Goal: Information Seeking & Learning: Learn about a topic

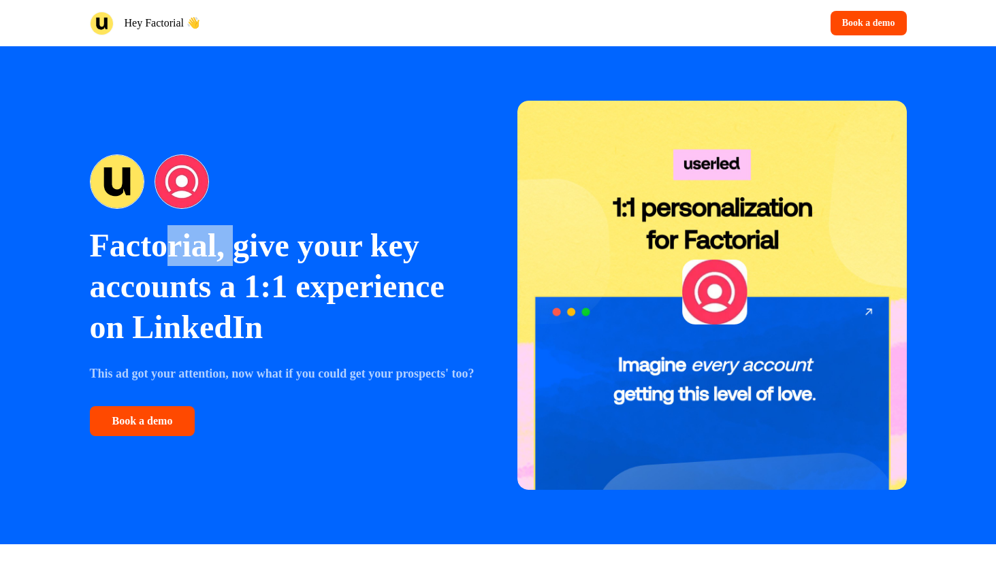
drag, startPoint x: 180, startPoint y: 236, endPoint x: 259, endPoint y: 239, distance: 78.4
click at [237, 239] on p "Factorial, give your key accounts a 1:1 experience on LinkedIn" at bounding box center [284, 286] width 389 height 123
click at [259, 239] on p "Factorial, give your key accounts a 1:1 experience on LinkedIn" at bounding box center [284, 286] width 389 height 123
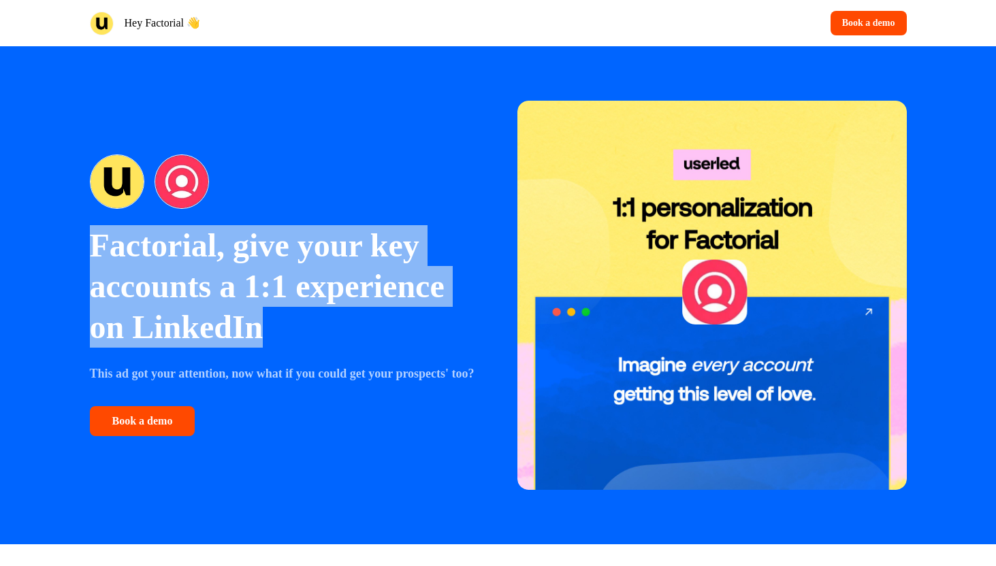
click at [259, 239] on p "Factorial, give your key accounts a 1:1 experience on LinkedIn" at bounding box center [284, 286] width 389 height 123
click at [231, 272] on p "Factorial, give your key accounts a 1:1 experience on LinkedIn" at bounding box center [284, 286] width 389 height 123
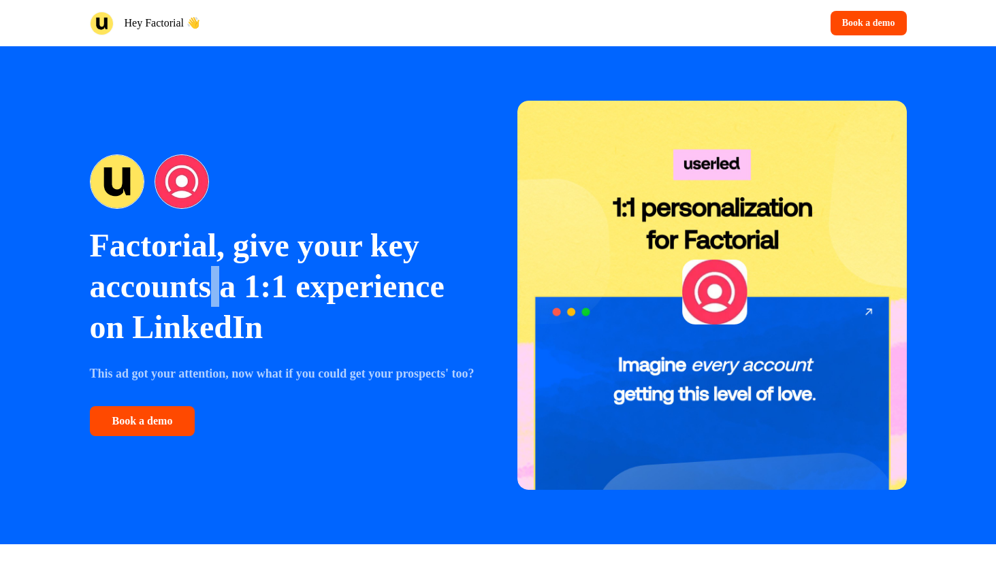
click at [231, 272] on p "Factorial, give your key accounts a 1:1 experience on LinkedIn" at bounding box center [284, 286] width 389 height 123
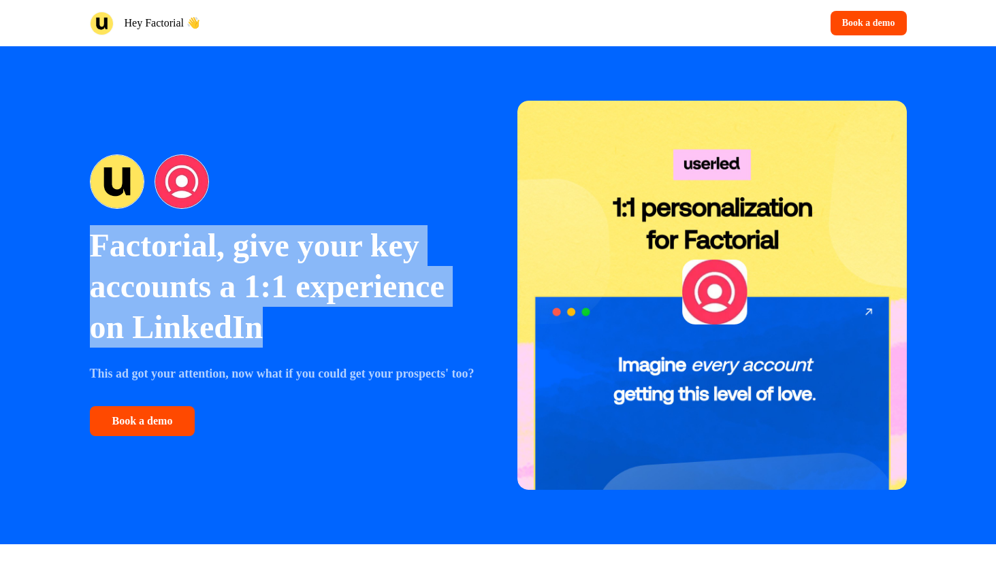
click at [231, 272] on p "Factorial, give your key accounts a 1:1 experience on LinkedIn" at bounding box center [284, 286] width 389 height 123
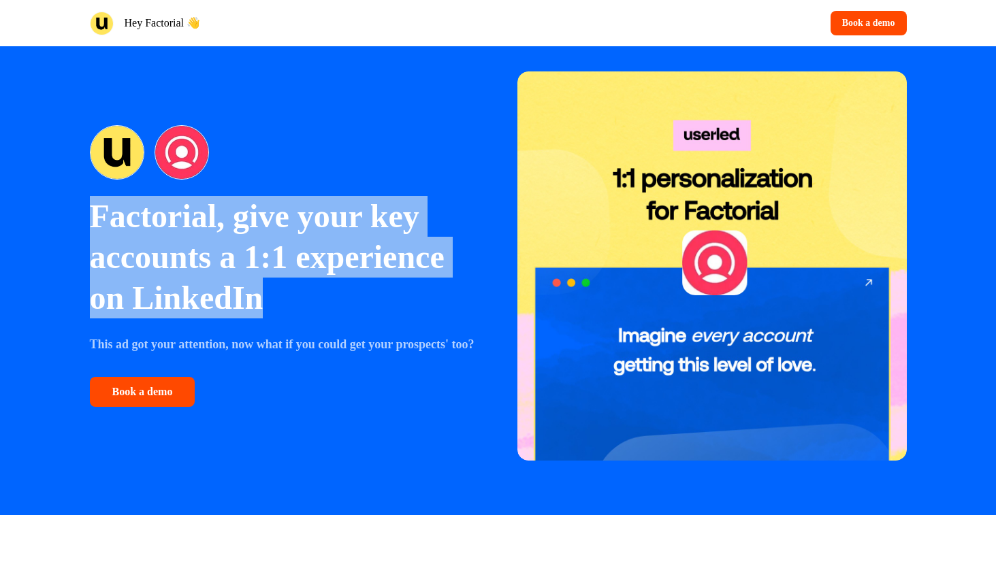
scroll to position [29, 0]
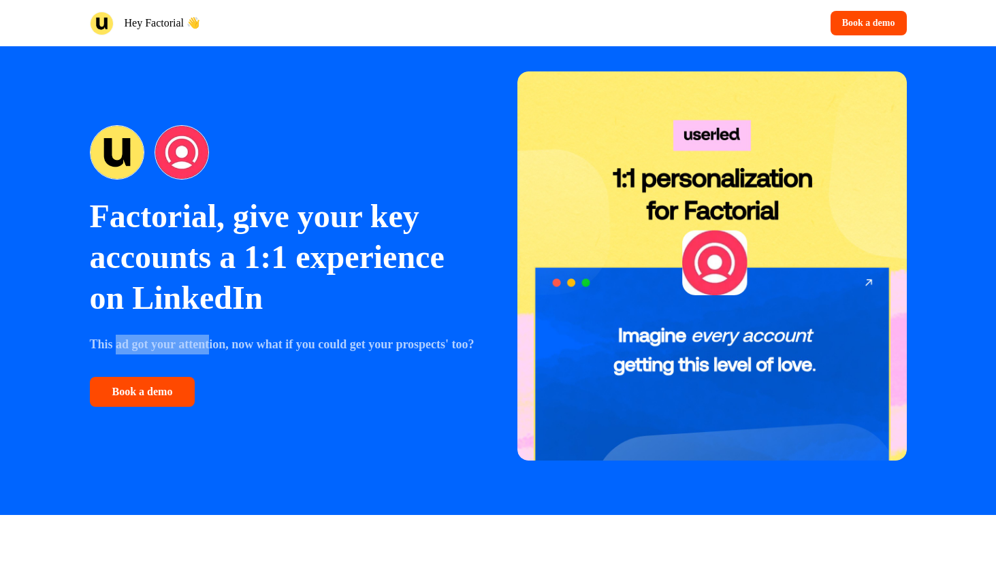
drag, startPoint x: 125, startPoint y: 339, endPoint x: 215, endPoint y: 338, distance: 90.6
click at [215, 338] on strong "This ad got your attention, now what if you could get your prospects' too?" at bounding box center [282, 345] width 385 height 14
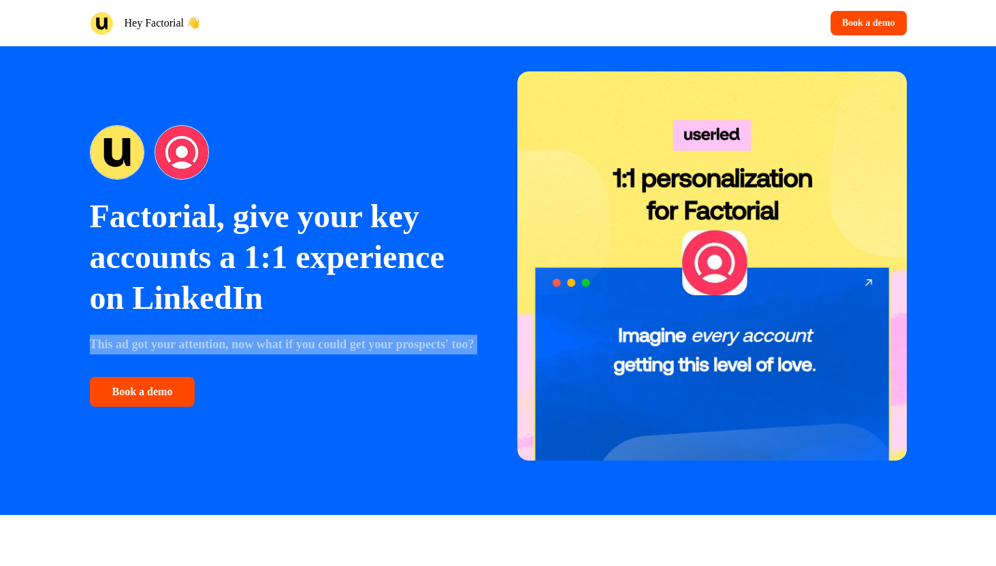
click at [215, 338] on strong "This ad got your attention, now what if you could get your prospects' too?" at bounding box center [282, 345] width 385 height 14
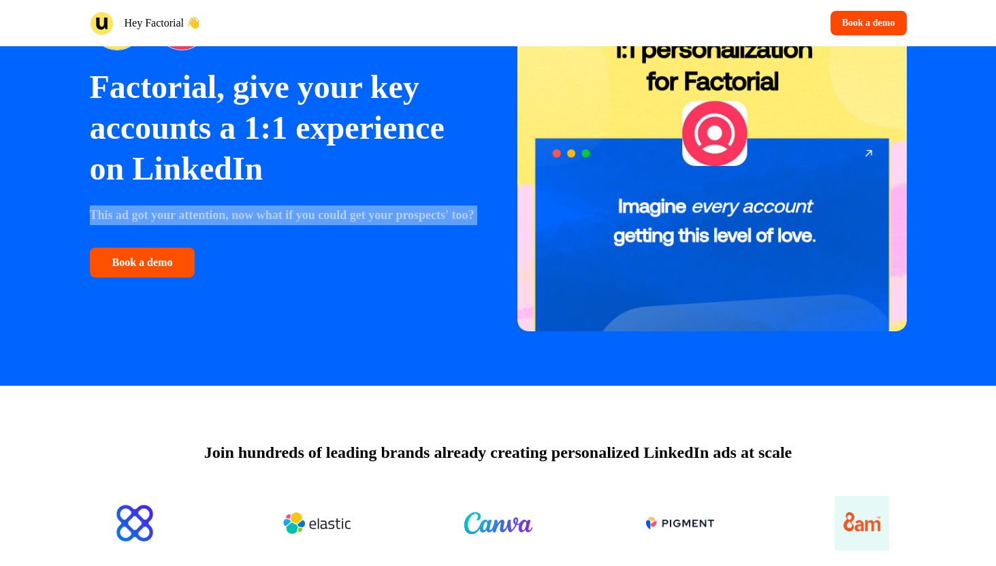
scroll to position [263, 0]
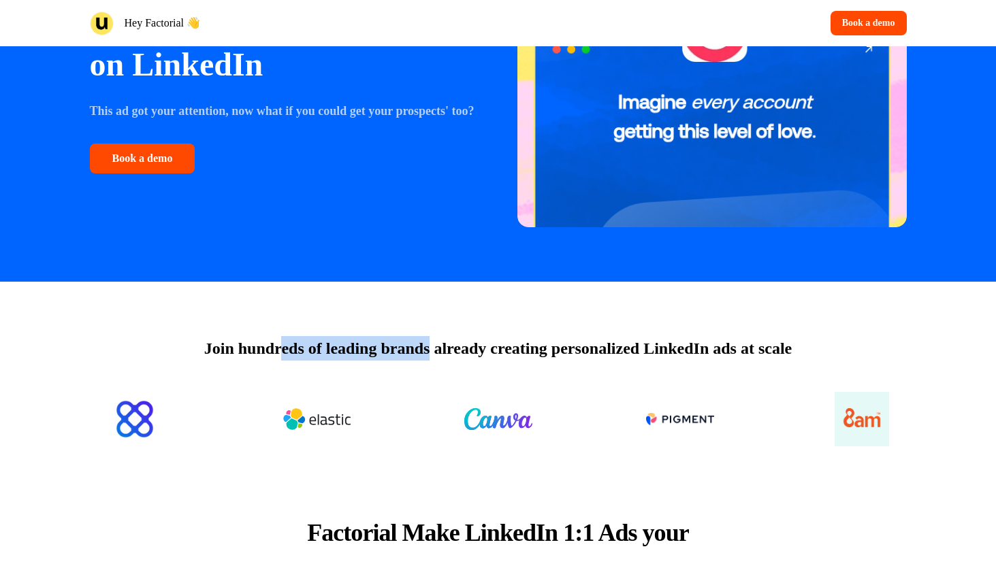
drag, startPoint x: 266, startPoint y: 359, endPoint x: 424, endPoint y: 358, distance: 158.6
click at [424, 358] on p "Join hundreds of leading brands already creating personalized LinkedIn ads at s…" at bounding box center [498, 348] width 588 height 25
click at [425, 358] on p "Join hundreds of leading brands already creating personalized LinkedIn ads at s…" at bounding box center [498, 348] width 588 height 25
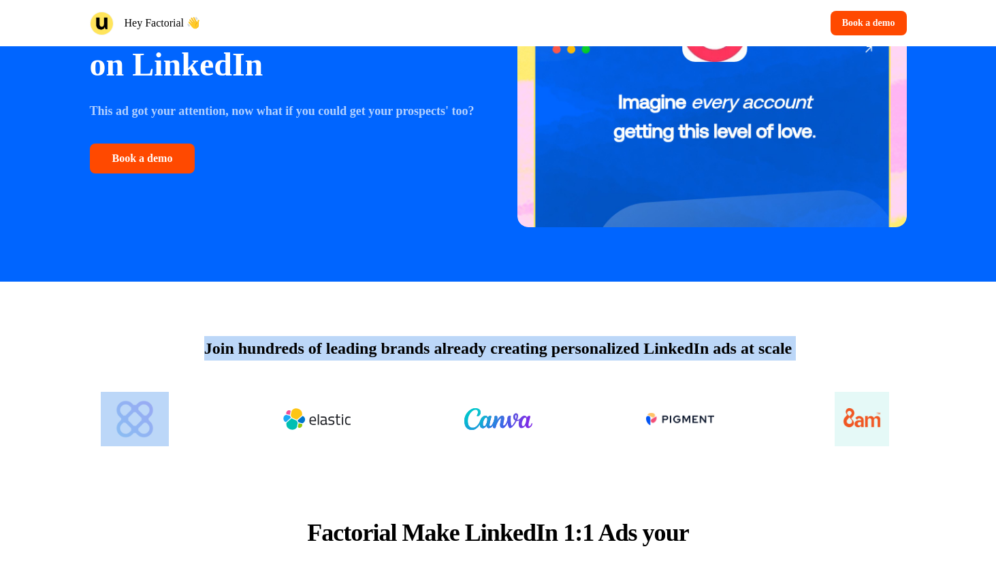
click at [425, 358] on p "Join hundreds of leading brands already creating personalized LinkedIn ads at s…" at bounding box center [498, 348] width 588 height 25
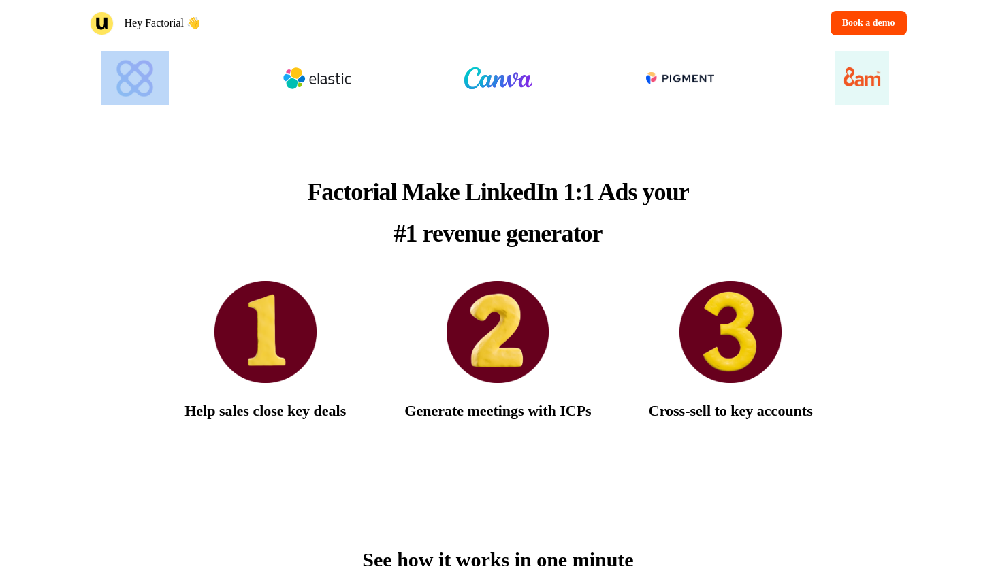
scroll to position [550, 0]
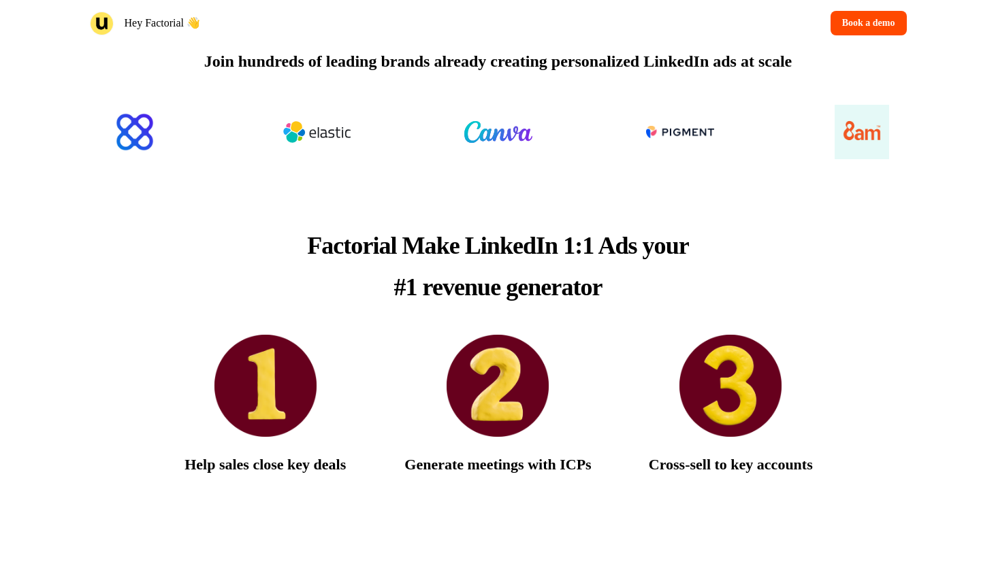
click at [396, 270] on p "Factorial Make LinkedIn 1:1 Ads your #1 revenue generator" at bounding box center [498, 266] width 395 height 83
click at [395, 270] on p "Factorial Make LinkedIn 1:1 Ads your #1 revenue generator" at bounding box center [498, 266] width 395 height 83
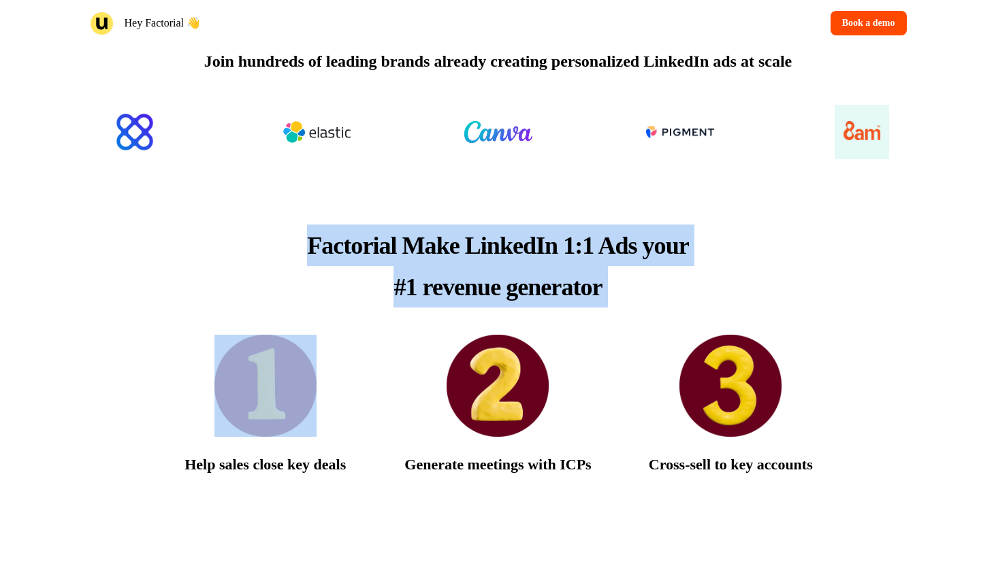
click at [396, 270] on p "Factorial Make LinkedIn 1:1 Ads your #1 revenue generator" at bounding box center [498, 266] width 395 height 83
click at [413, 245] on span "Factorial Make LinkedIn 1:1 Ads your #1 revenue generator" at bounding box center [497, 266] width 381 height 69
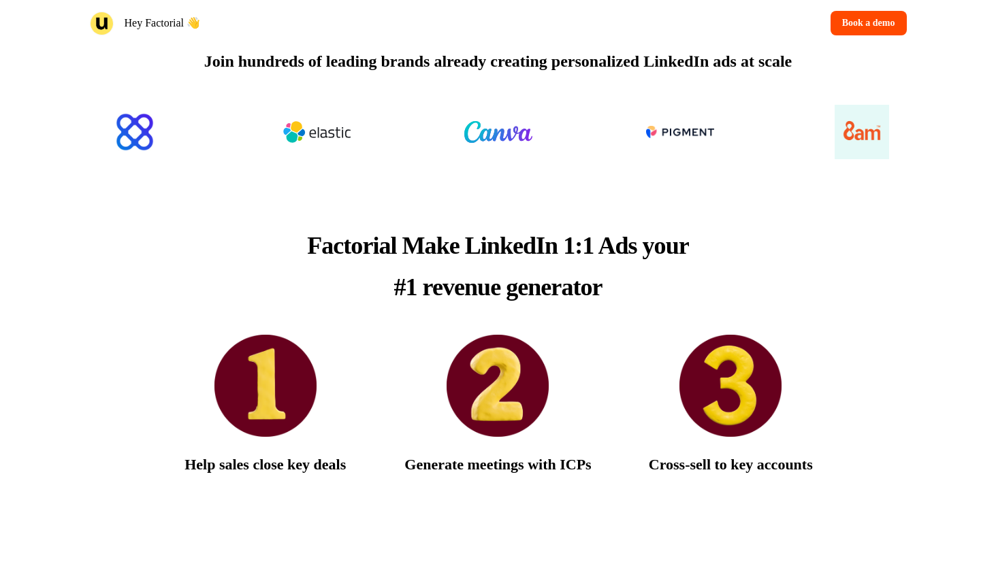
click at [413, 245] on span "Factorial Make LinkedIn 1:1 Ads your #1 revenue generator" at bounding box center [497, 266] width 381 height 69
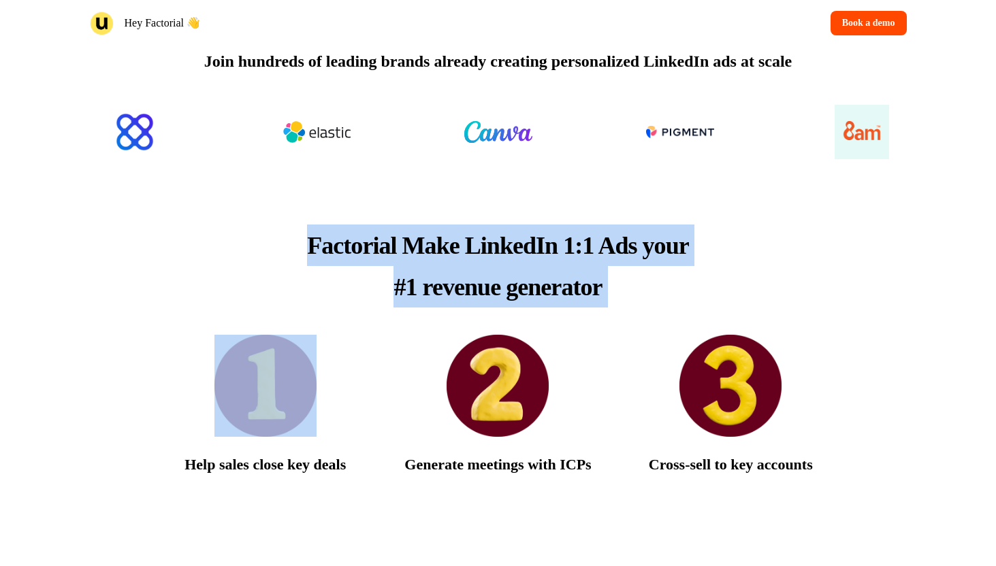
click at [413, 245] on span "Factorial Make LinkedIn 1:1 Ads your #1 revenue generator" at bounding box center [497, 266] width 381 height 69
click at [476, 244] on span "Factorial Make LinkedIn 1:1 Ads your #1 revenue generator" at bounding box center [497, 266] width 381 height 69
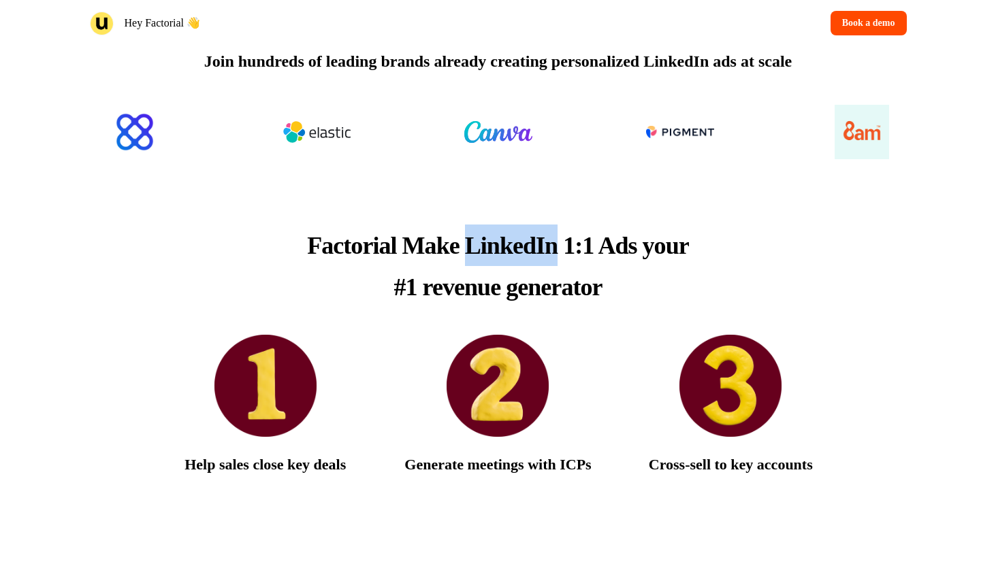
click at [476, 244] on span "Factorial Make LinkedIn 1:1 Ads your #1 revenue generator" at bounding box center [497, 266] width 381 height 69
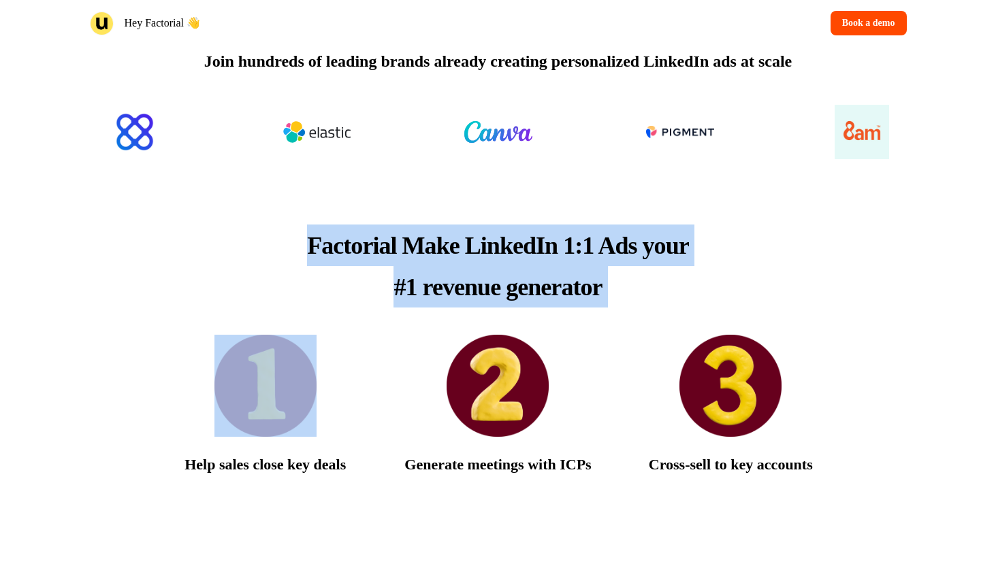
click at [476, 244] on span "Factorial Make LinkedIn 1:1 Ads your #1 revenue generator" at bounding box center [497, 266] width 381 height 69
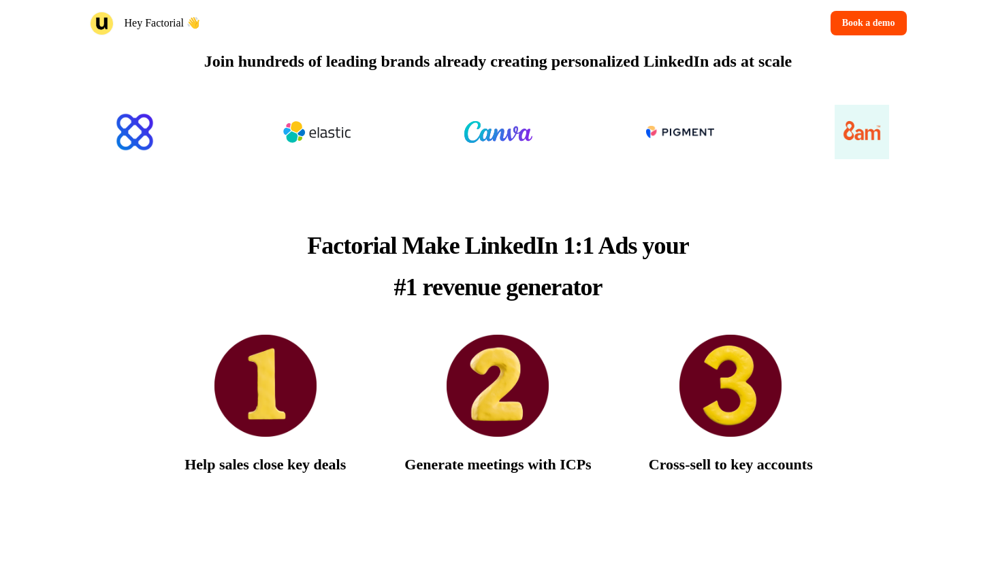
click at [370, 243] on span "Factorial Make LinkedIn 1:1 Ads your #1 revenue generator" at bounding box center [497, 266] width 381 height 69
click at [413, 261] on p "Factorial Make LinkedIn 1:1 Ads your #1 revenue generator" at bounding box center [498, 266] width 395 height 83
drag, startPoint x: 402, startPoint y: 240, endPoint x: 472, endPoint y: 240, distance: 69.4
click at [464, 240] on span "Factorial Make LinkedIn 1:1 Ads your #1 revenue generator" at bounding box center [497, 266] width 381 height 69
click at [475, 240] on span "Factorial Make LinkedIn 1:1 Ads your #1 revenue generator" at bounding box center [497, 266] width 381 height 69
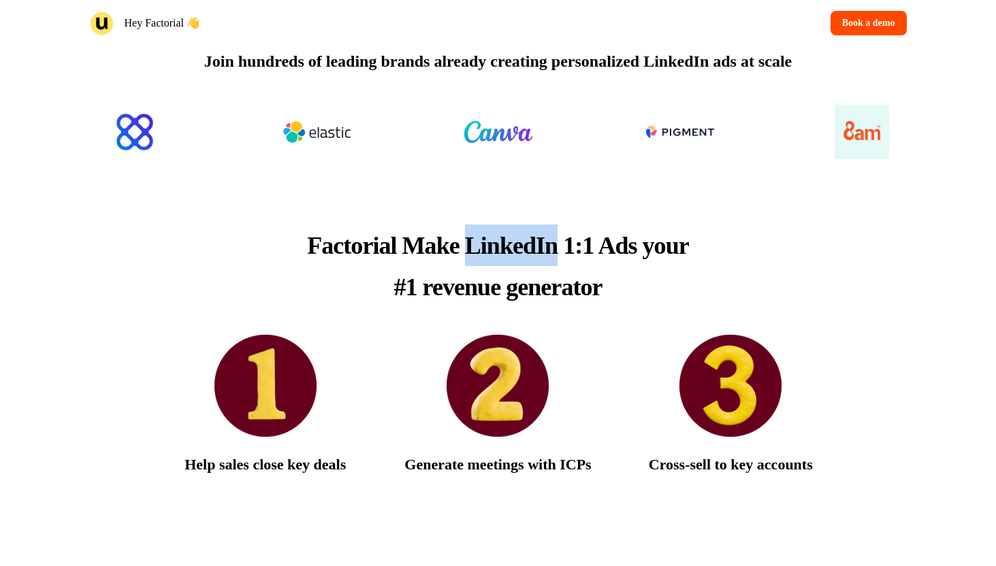
click at [475, 240] on span "Factorial Make LinkedIn 1:1 Ads your #1 revenue generator" at bounding box center [497, 266] width 381 height 69
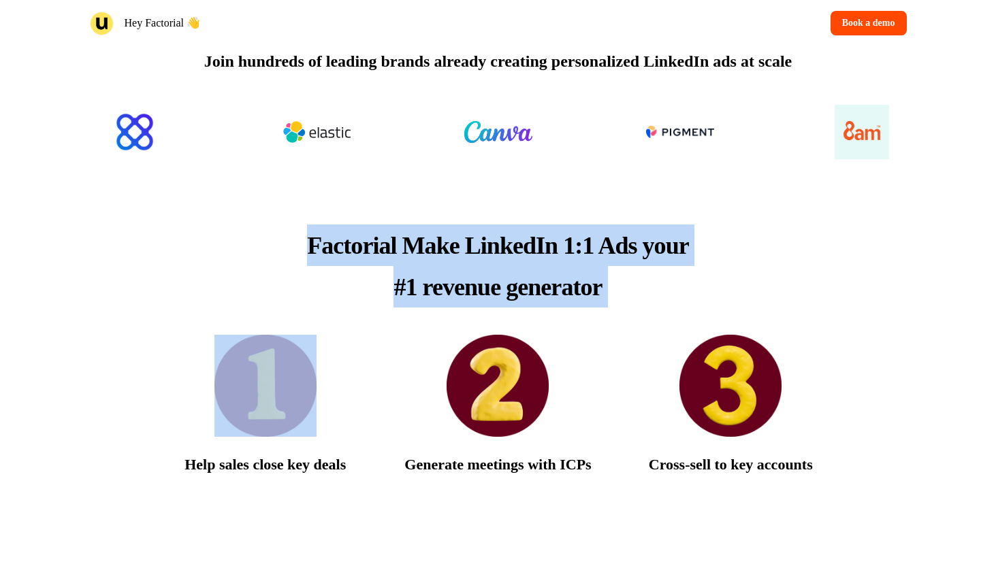
click at [475, 240] on span "Factorial Make LinkedIn 1:1 Ads your #1 revenue generator" at bounding box center [497, 266] width 381 height 69
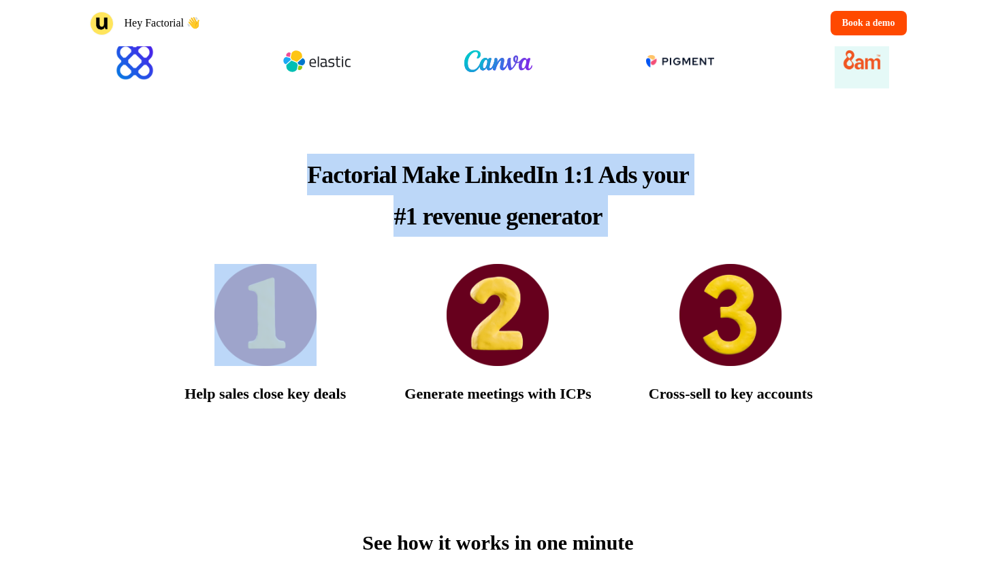
scroll to position [673, 0]
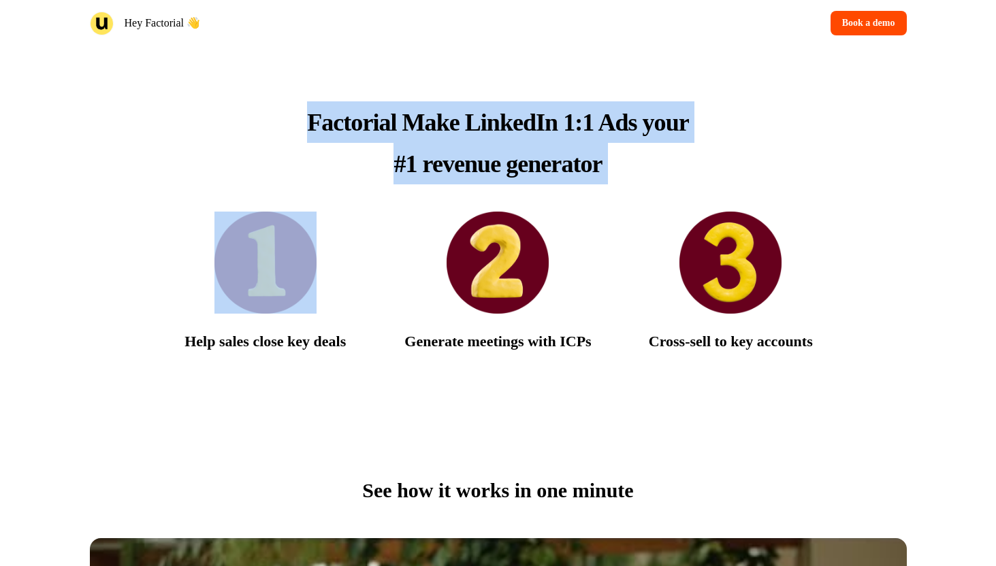
click at [436, 134] on span "Factorial Make LinkedIn 1:1 Ads your #1 revenue generator" at bounding box center [497, 143] width 381 height 69
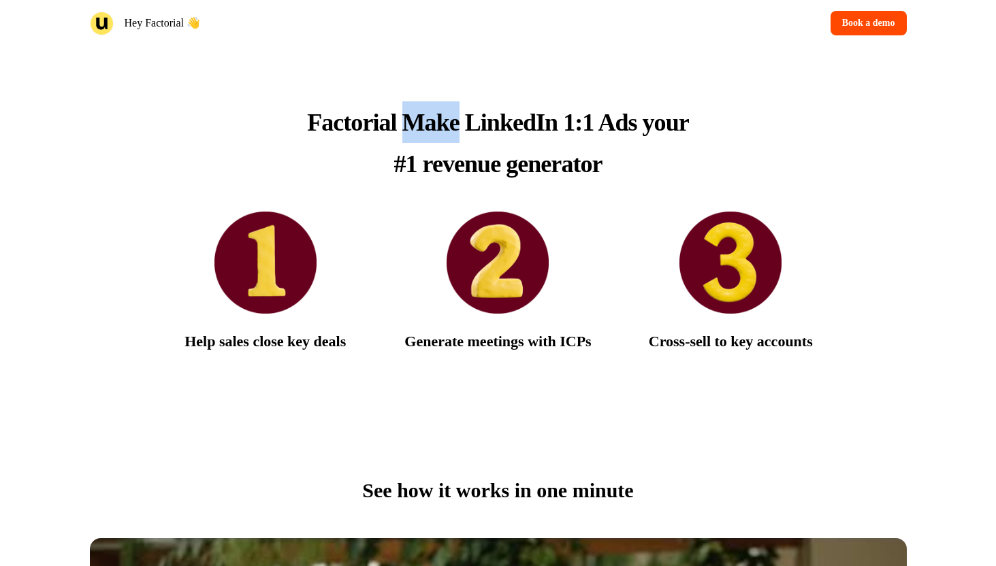
click at [436, 134] on span "Factorial Make LinkedIn 1:1 Ads your #1 revenue generator" at bounding box center [497, 143] width 381 height 69
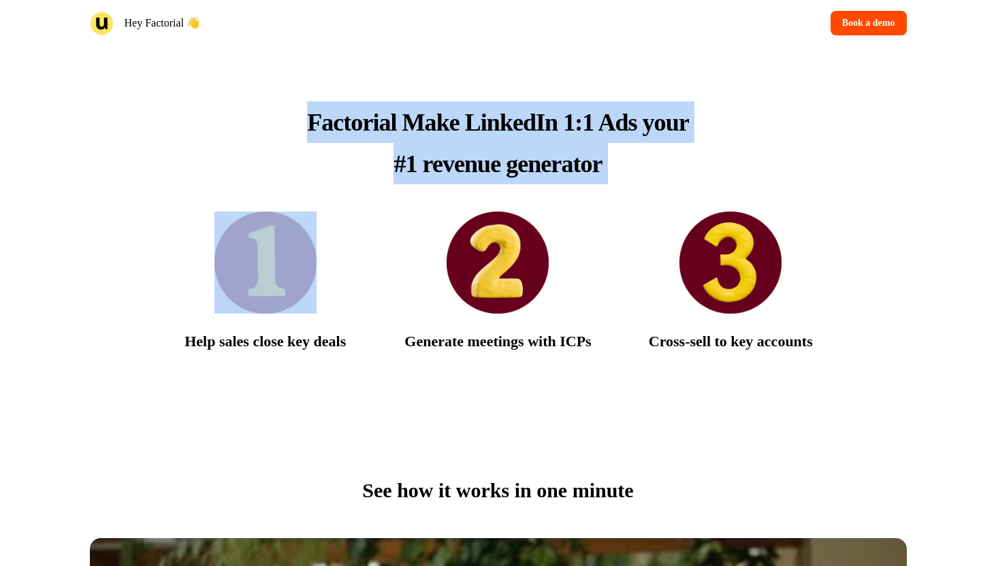
click at [436, 134] on span "Factorial Make LinkedIn 1:1 Ads your #1 revenue generator" at bounding box center [497, 143] width 381 height 69
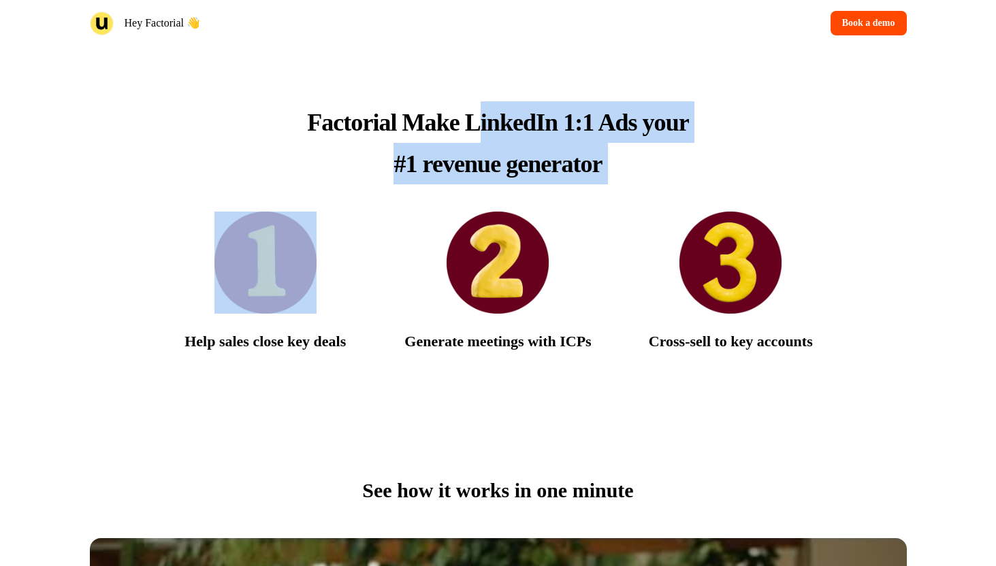
click at [481, 131] on span "Factorial Make LinkedIn 1:1 Ads your #1 revenue generator" at bounding box center [497, 143] width 381 height 69
click at [482, 131] on span "Factorial Make LinkedIn 1:1 Ads your #1 revenue generator" at bounding box center [497, 143] width 381 height 69
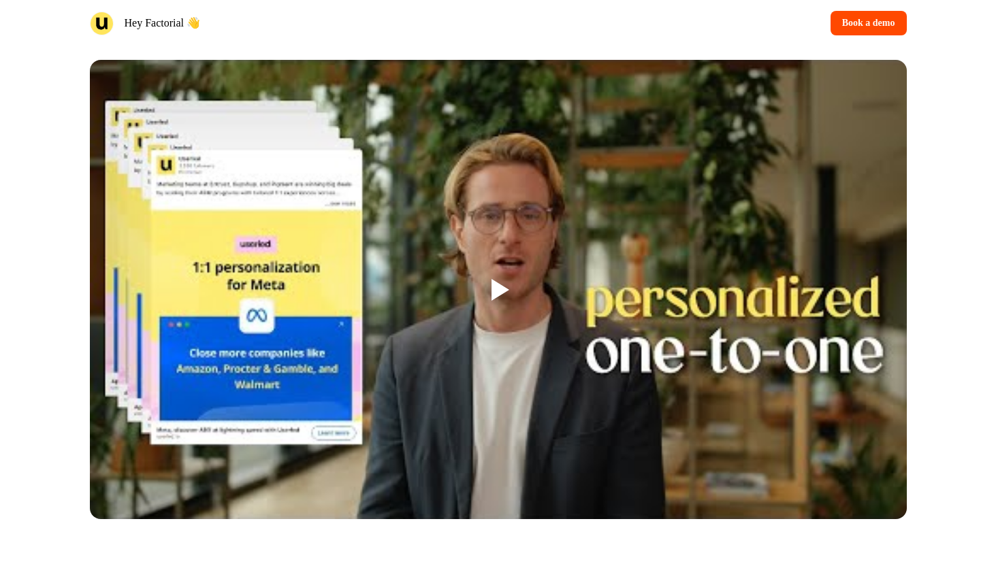
scroll to position [1169, 0]
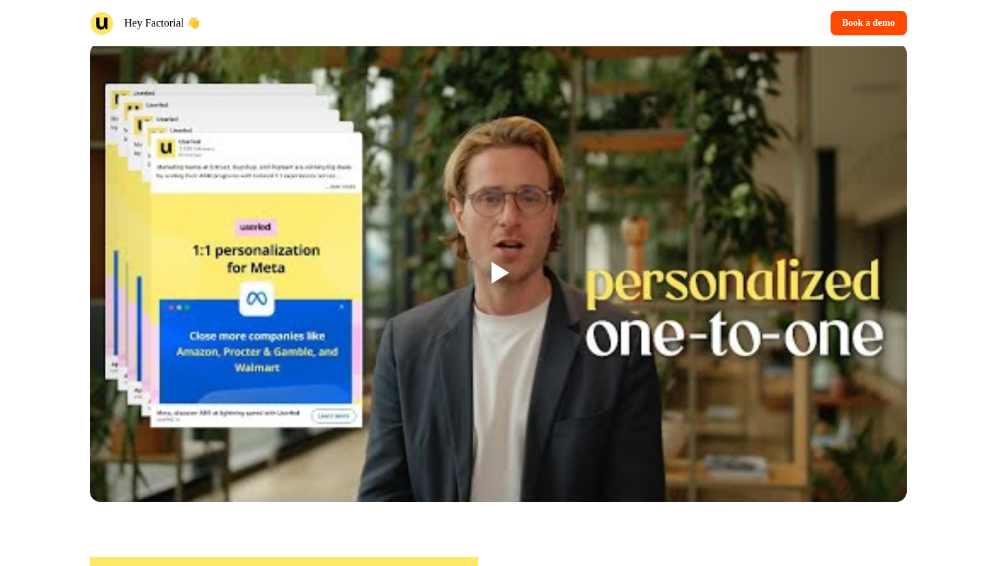
click at [487, 270] on div at bounding box center [499, 273] width 44 height 44
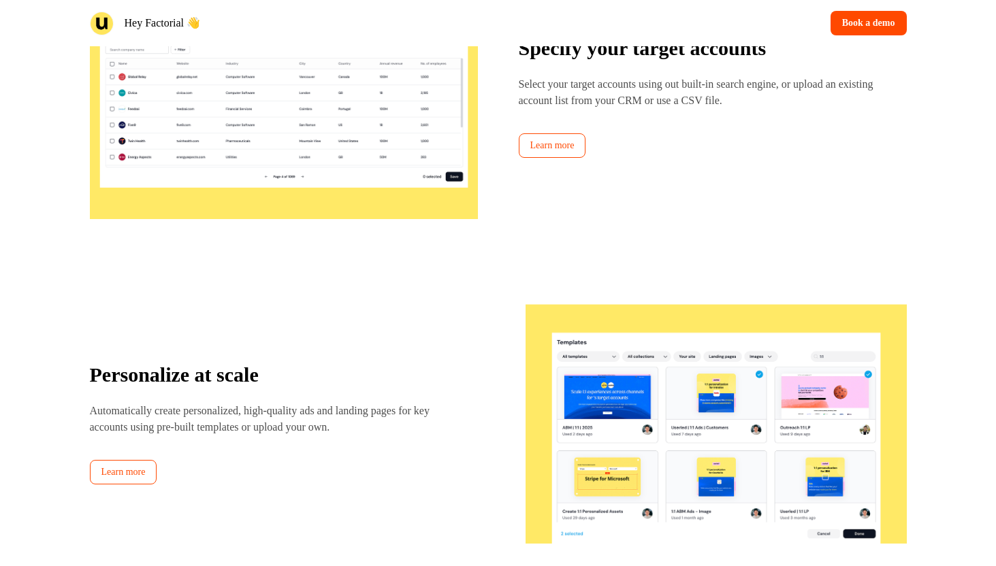
scroll to position [1629, 0]
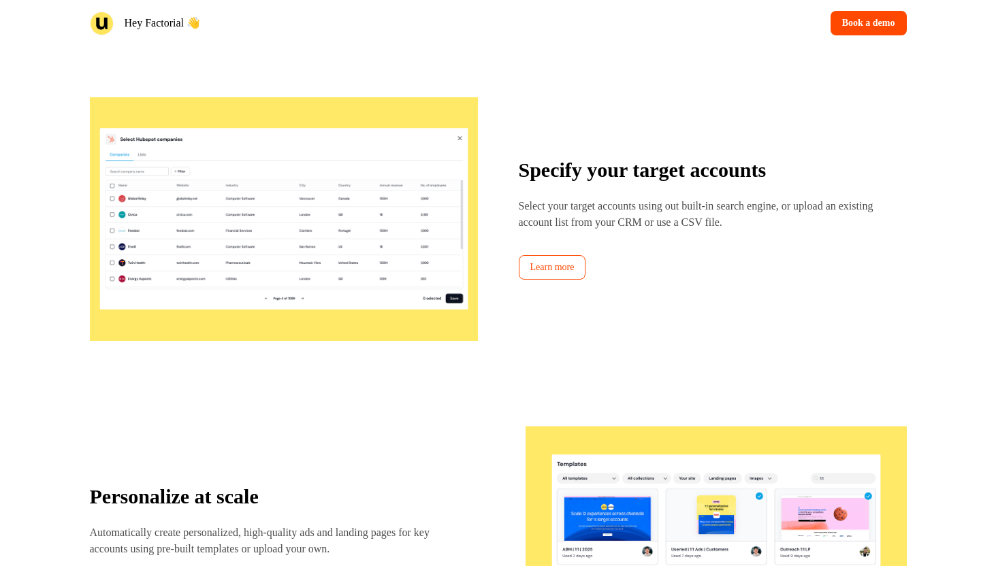
click at [549, 176] on strong "Specify your target accounts" at bounding box center [643, 170] width 248 height 22
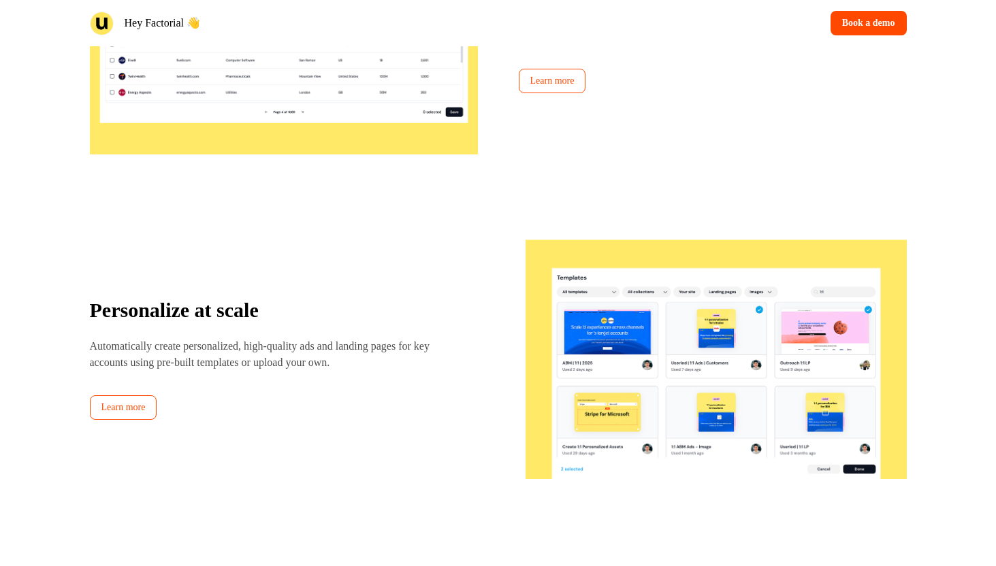
scroll to position [1922, 0]
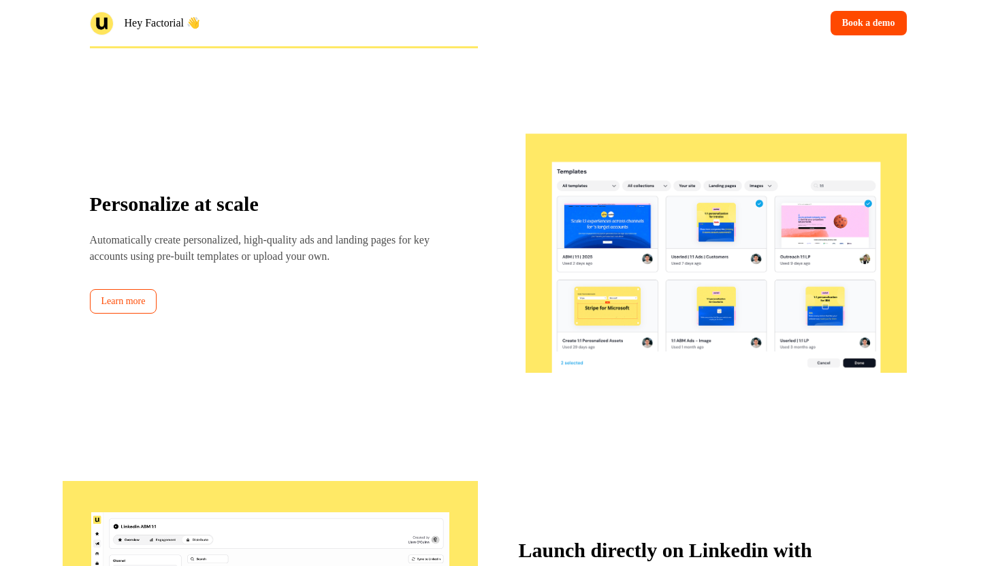
click at [259, 214] on strong "Personalize at scale" at bounding box center [174, 204] width 169 height 22
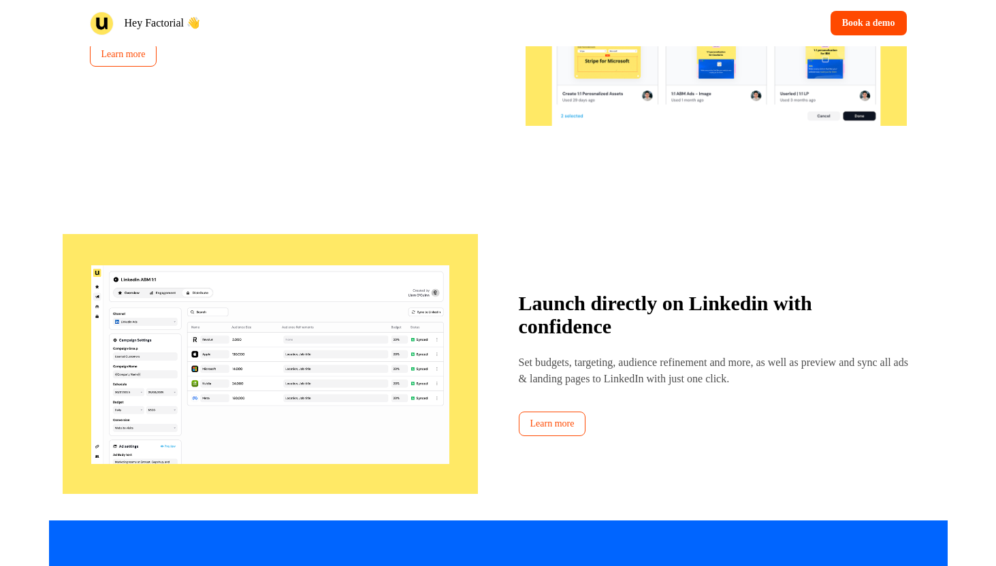
scroll to position [2217, 0]
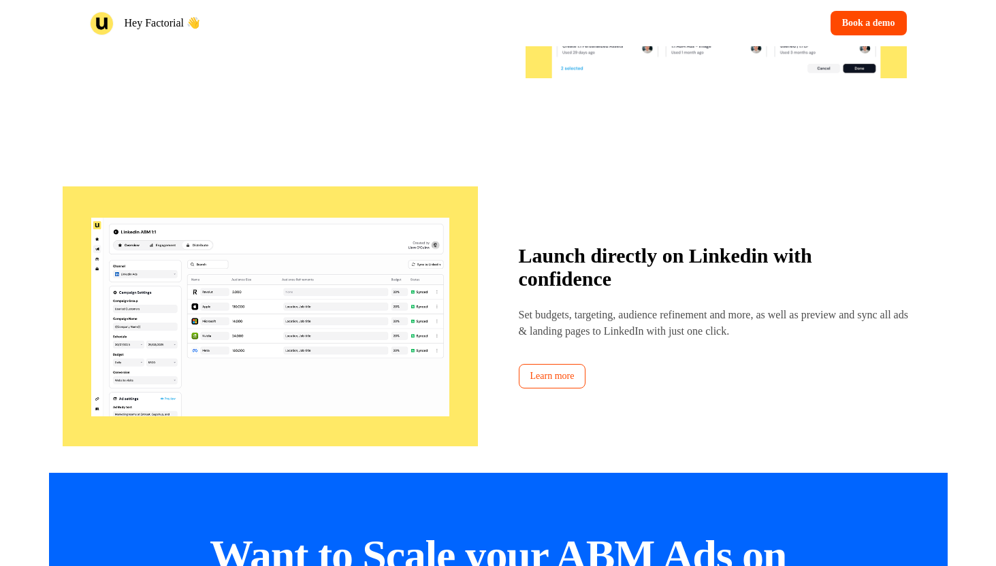
click at [508, 248] on div "Launch directly on Linkedin with confidence Set budgets, targeting, audience re…" at bounding box center [498, 317] width 885 height 286
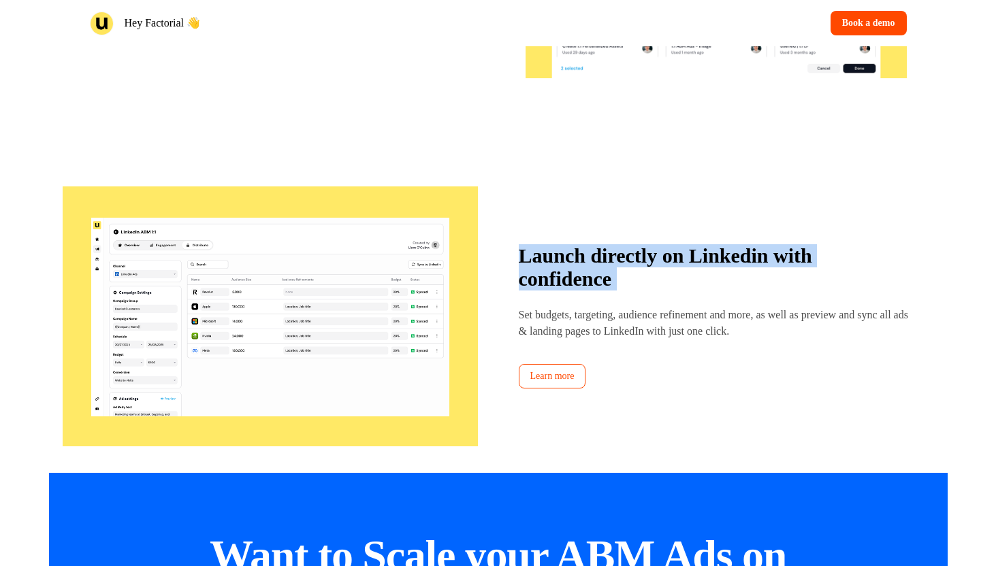
click at [508, 248] on div "Launch directly on Linkedin with confidence Set budgets, targeting, audience re…" at bounding box center [498, 317] width 885 height 286
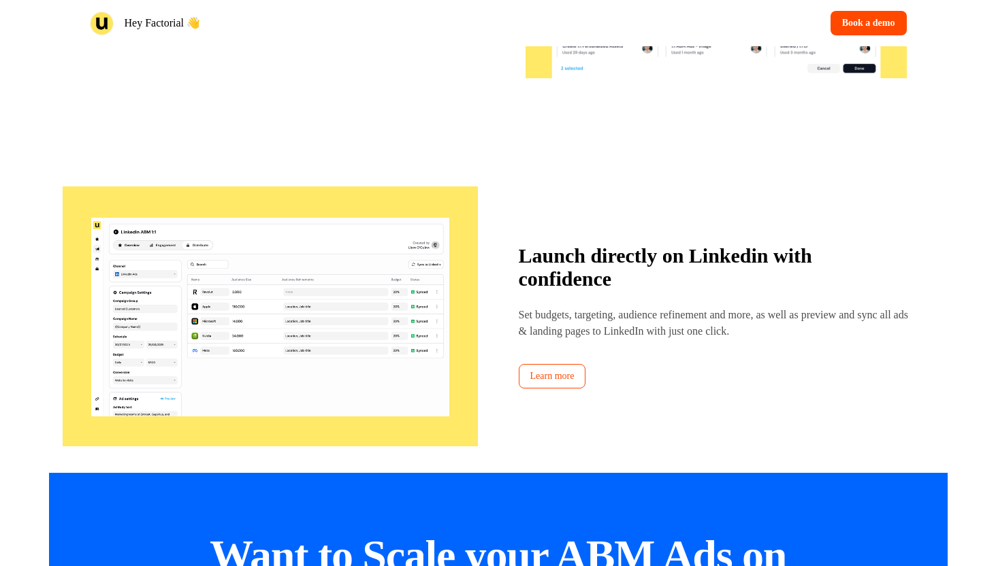
click at [599, 248] on strong "Launch directly on Linkedin with confidence" at bounding box center [665, 267] width 293 height 46
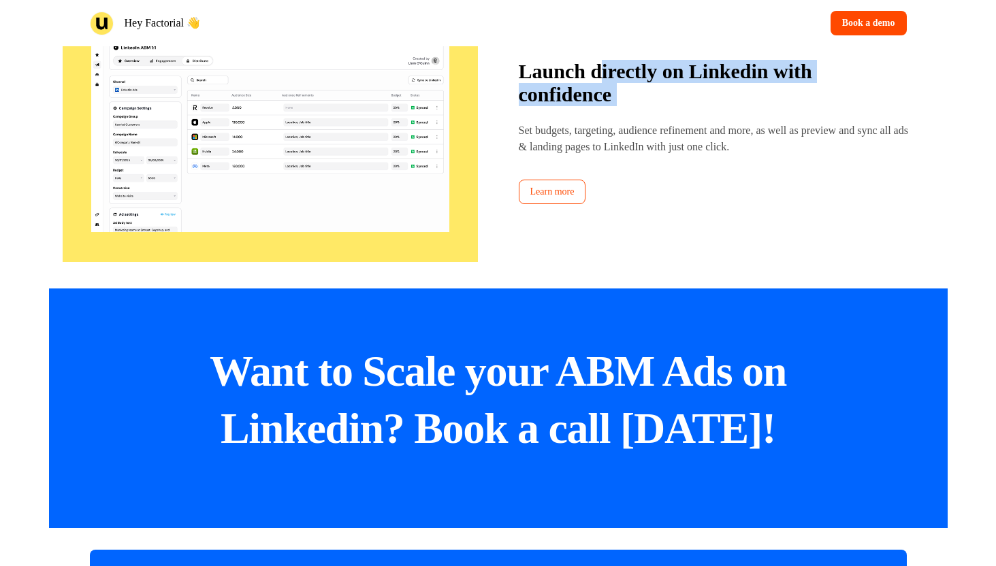
scroll to position [2521, 0]
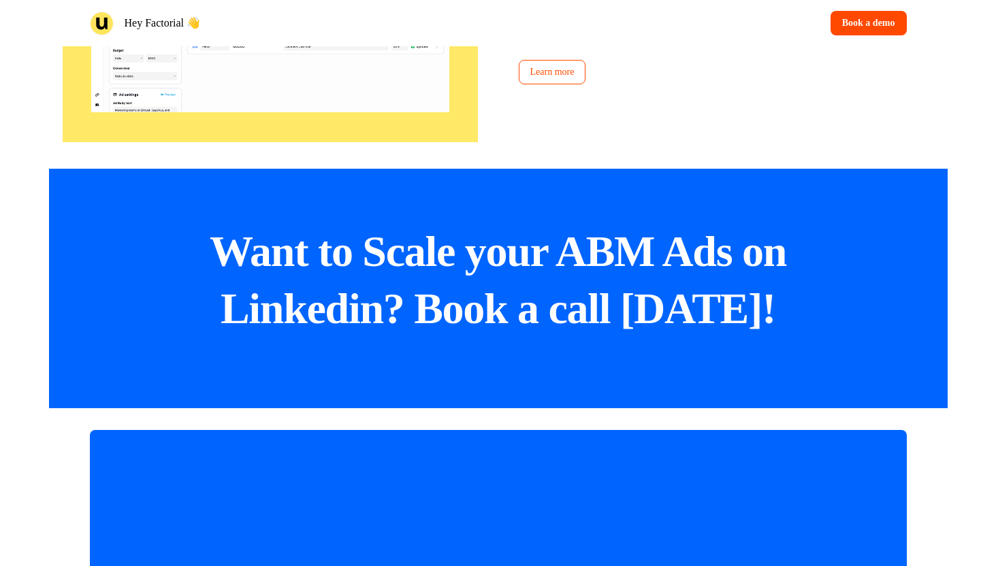
click at [378, 264] on p "Want to Scale your ABM Ads on Linkedin? Book a call [DATE]!" at bounding box center [498, 280] width 762 height 114
click at [377, 264] on p "Want to Scale your ABM Ads on Linkedin? Book a call [DATE]!" at bounding box center [498, 280] width 762 height 114
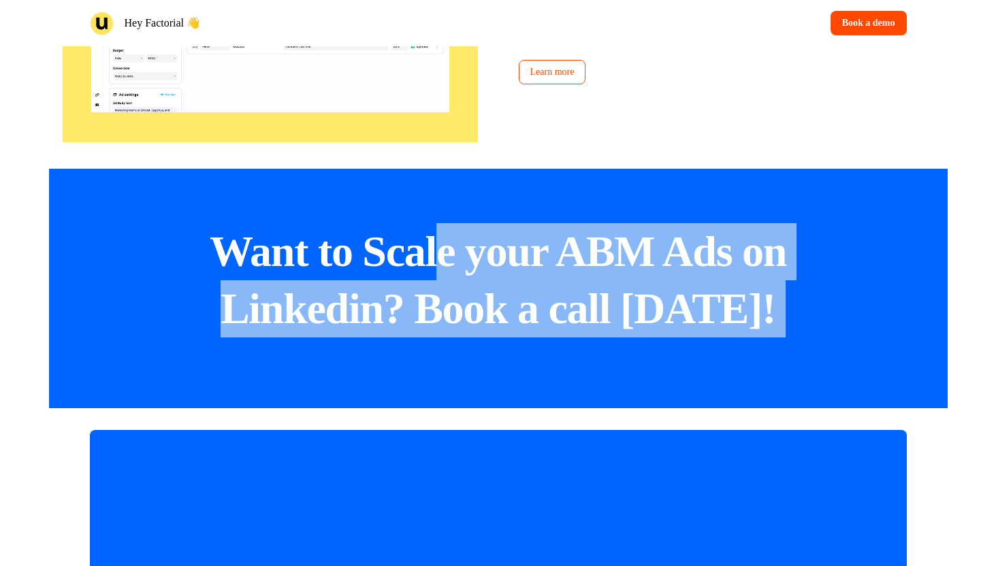
click at [443, 255] on p "Want to Scale your ABM Ads on Linkedin? Book a call [DATE]!" at bounding box center [498, 280] width 762 height 114
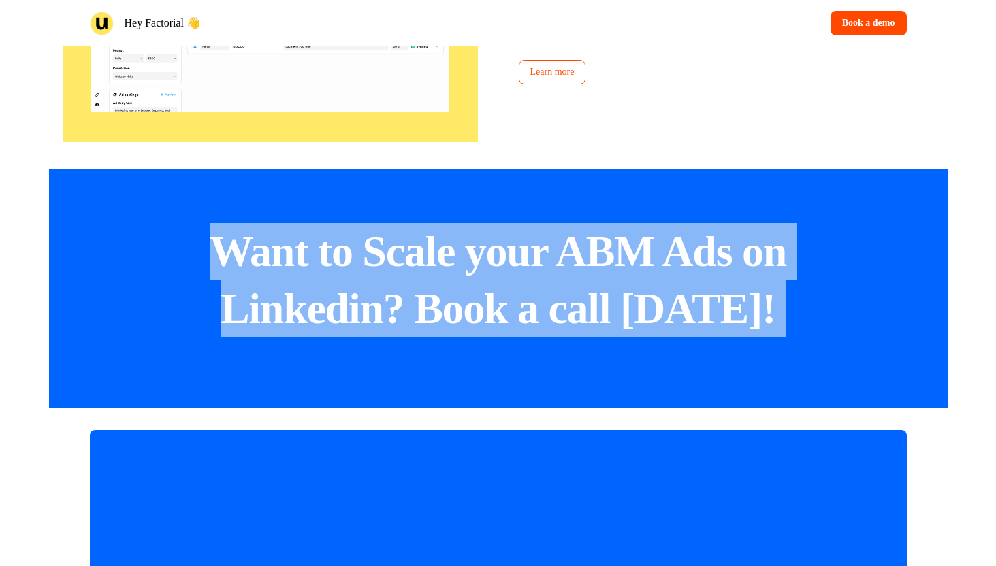
click at [443, 255] on p "Want to Scale your ABM Ads on Linkedin? Book a call [DATE]!" at bounding box center [498, 280] width 762 height 114
click at [444, 255] on p "Want to Scale your ABM Ads on Linkedin? Book a call [DATE]!" at bounding box center [498, 280] width 762 height 114
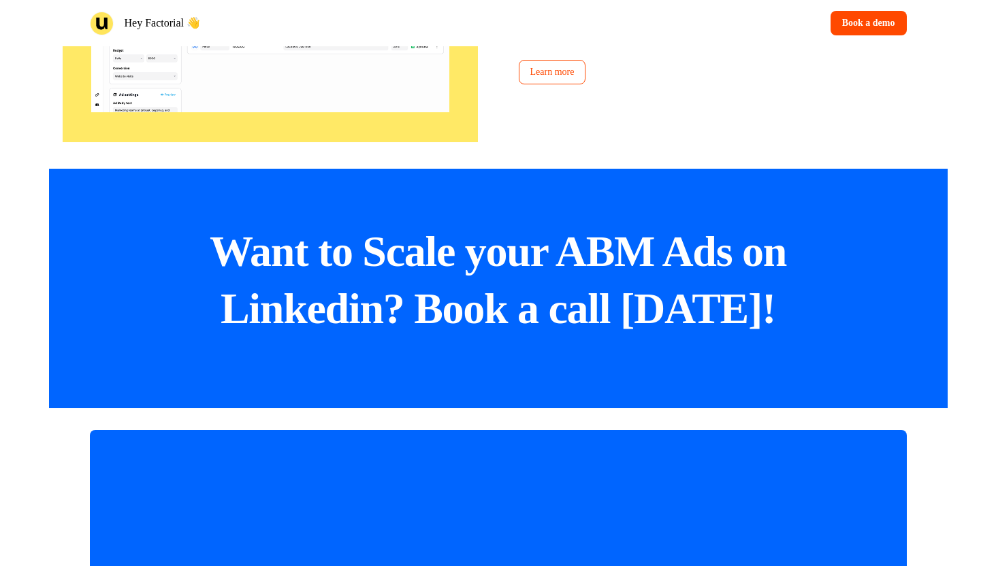
click at [564, 152] on div "Launch directly on Linkedin with confidence Set budgets, targeting, audience re…" at bounding box center [498, 12] width 885 height 286
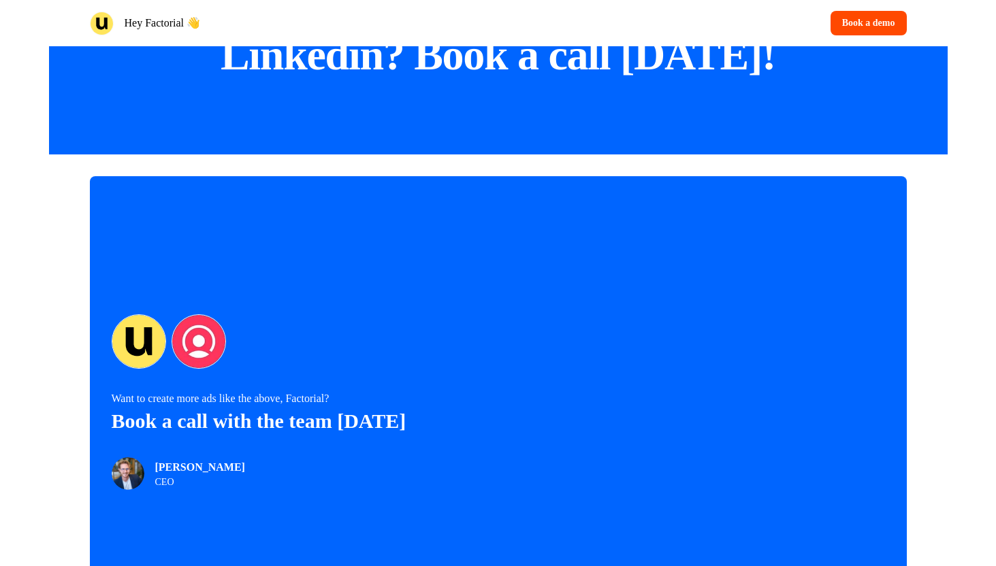
scroll to position [2696, 0]
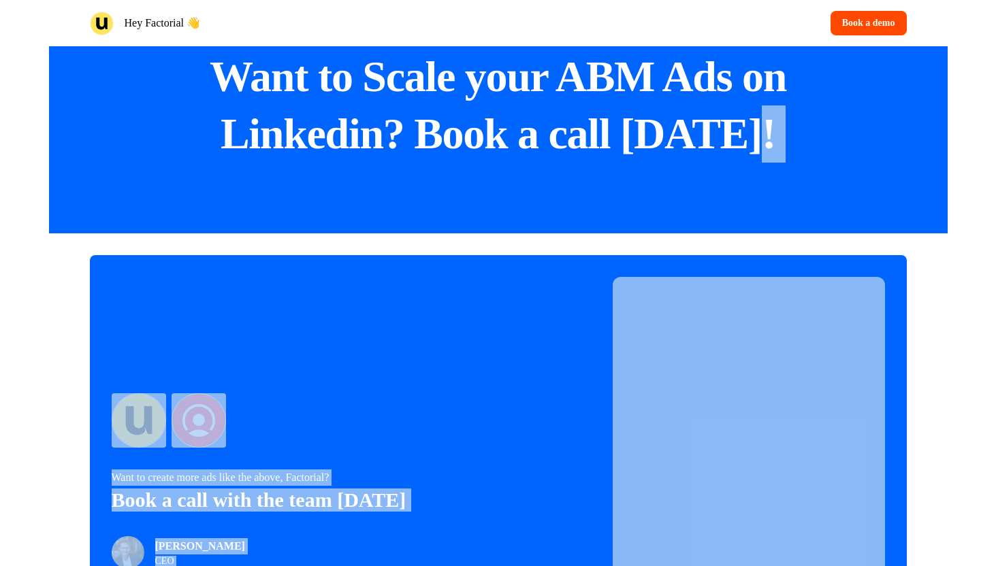
drag, startPoint x: 1000, startPoint y: 464, endPoint x: 987, endPoint y: 106, distance: 357.6
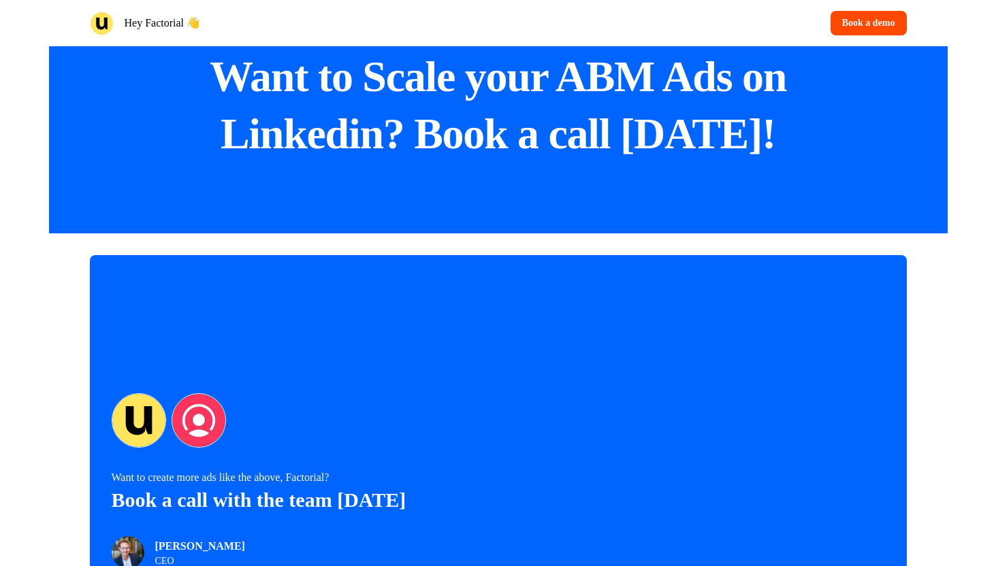
click at [984, 292] on div "Want to create more ads like the above, Factorial? Book a call with the team [D…" at bounding box center [498, 482] width 996 height 496
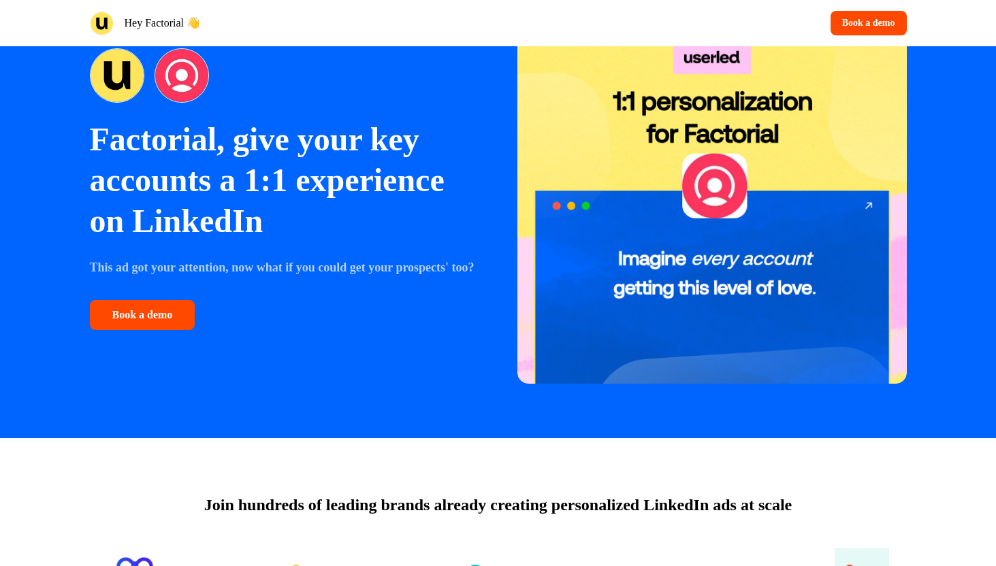
scroll to position [0, 0]
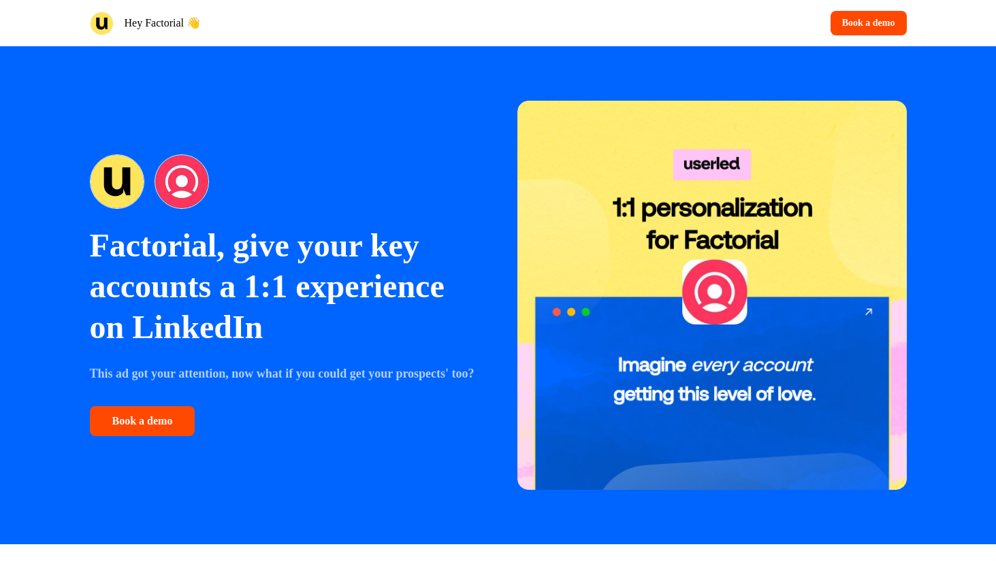
click at [400, 182] on div at bounding box center [284, 182] width 389 height 54
click at [129, 39] on div "Hey Factorial 👋 Book a demo" at bounding box center [498, 23] width 899 height 46
click at [93, 23] on img at bounding box center [102, 24] width 24 height 24
click at [97, 23] on img at bounding box center [102, 24] width 24 height 24
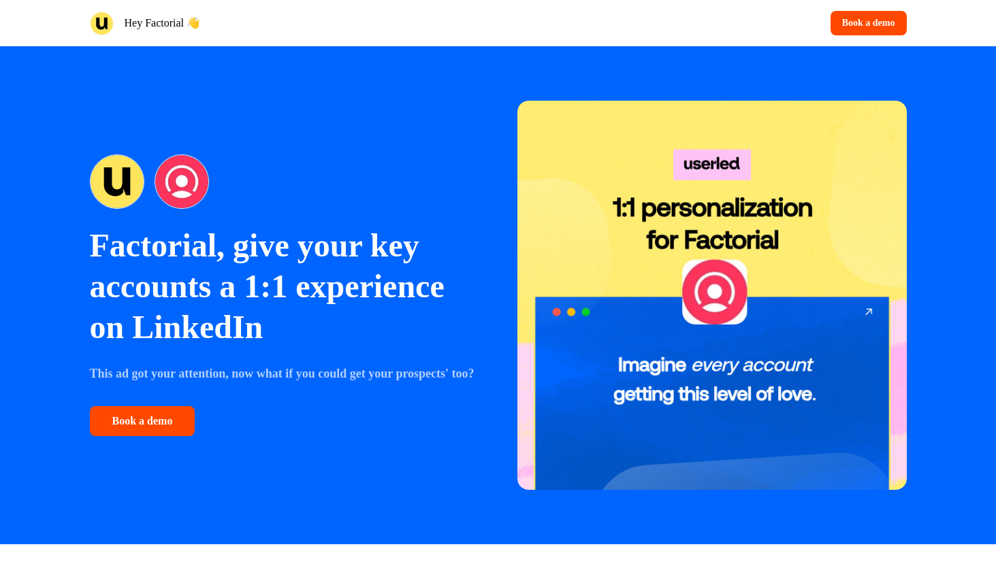
click at [97, 23] on img at bounding box center [102, 24] width 24 height 24
